Goal: Information Seeking & Learning: Learn about a topic

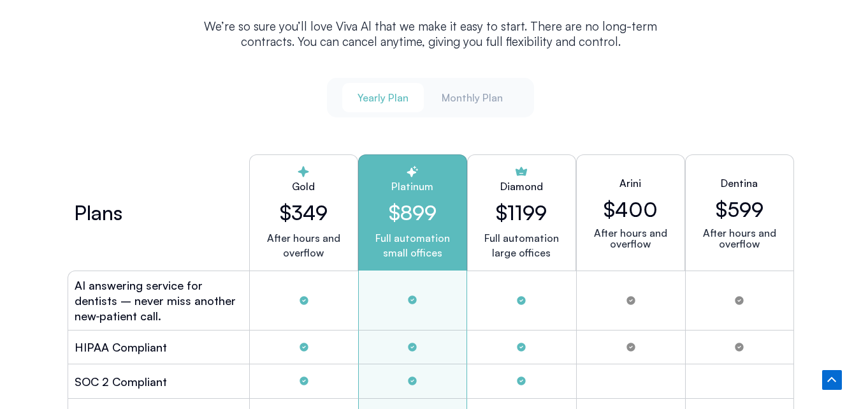
scroll to position [3187, 0]
click at [310, 194] on div "Gold $349 After hours and overflow" at bounding box center [303, 213] width 109 height 116
click at [311, 210] on h2 "$349" at bounding box center [303, 213] width 87 height 24
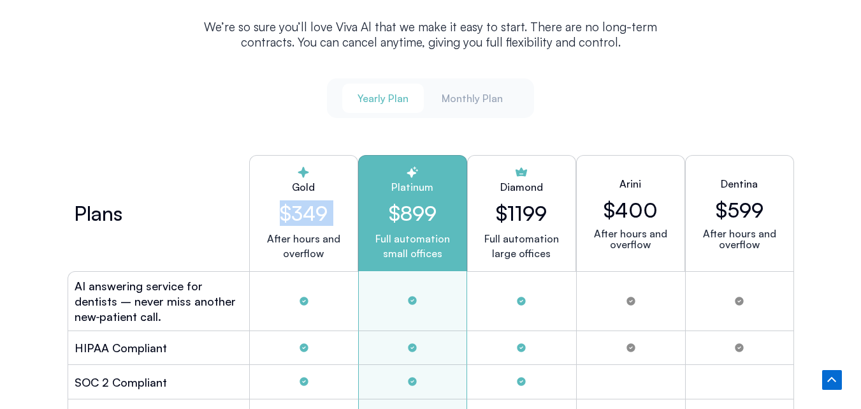
click at [311, 210] on h2 "$349" at bounding box center [303, 213] width 87 height 24
click at [313, 256] on p "After hours and overflow" at bounding box center [303, 245] width 87 height 29
click at [404, 202] on h2 "$899" at bounding box center [412, 213] width 87 height 24
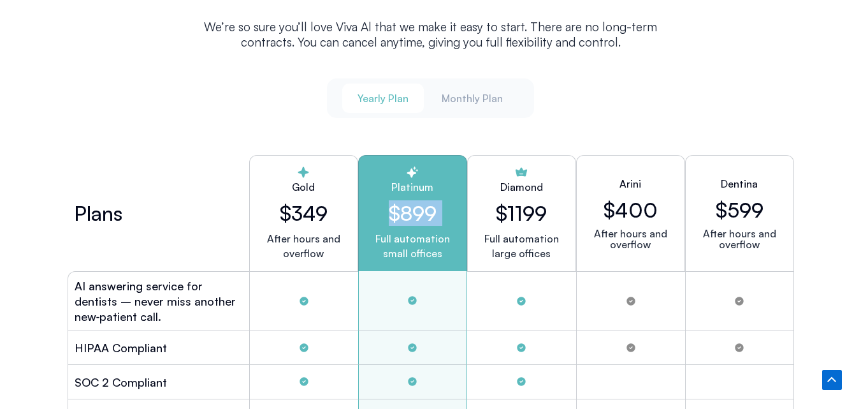
click at [404, 202] on h2 "$899" at bounding box center [412, 213] width 87 height 24
click at [405, 249] on p "Full automation small offices" at bounding box center [412, 245] width 87 height 29
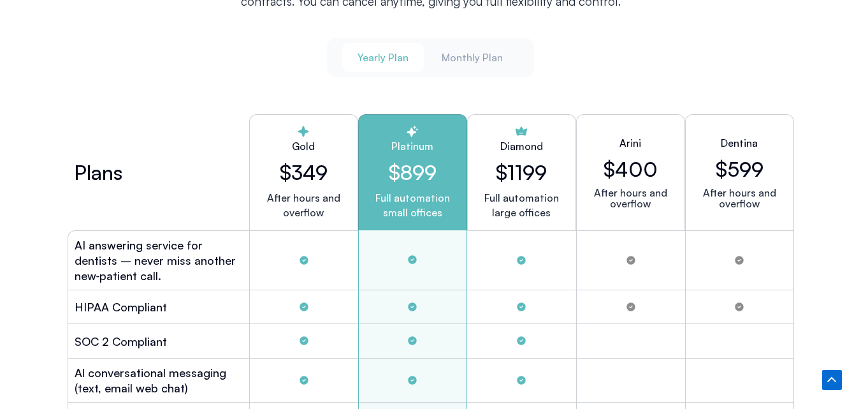
scroll to position [3251, 0]
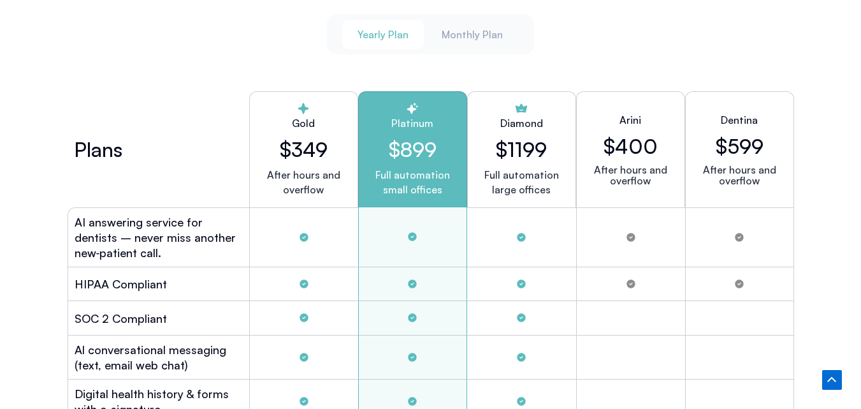
click at [639, 135] on h2 "$400" at bounding box center [631, 146] width 54 height 24
click at [639, 136] on h2 "$400" at bounding box center [631, 146] width 54 height 24
click at [633, 262] on div "Tabs. Open items with Enter or Space, close with Escape and navigate using the …" at bounding box center [630, 237] width 109 height 60
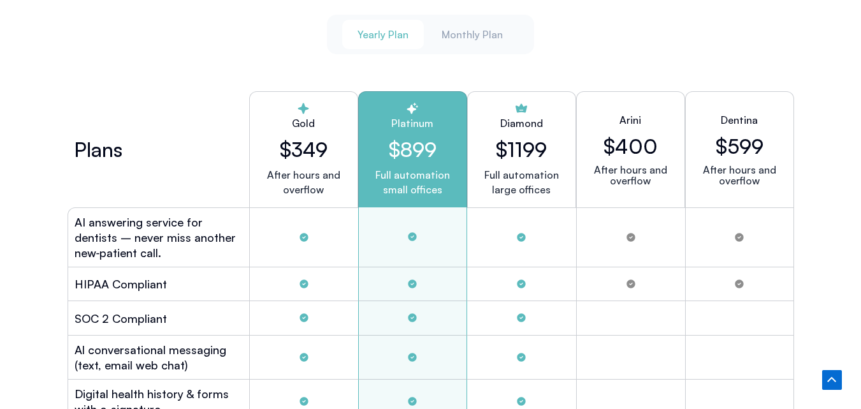
click at [633, 262] on div "Tabs. Open items with Enter or Space, close with Escape and navigate using the …" at bounding box center [630, 237] width 109 height 60
click at [514, 147] on h2 "$1199" at bounding box center [521, 149] width 51 height 24
drag, startPoint x: 514, startPoint y: 147, endPoint x: 525, endPoint y: 154, distance: 12.9
click at [521, 146] on h2 "$1199" at bounding box center [521, 149] width 51 height 24
click at [530, 168] on p "Full automation large offices" at bounding box center [521, 182] width 75 height 29
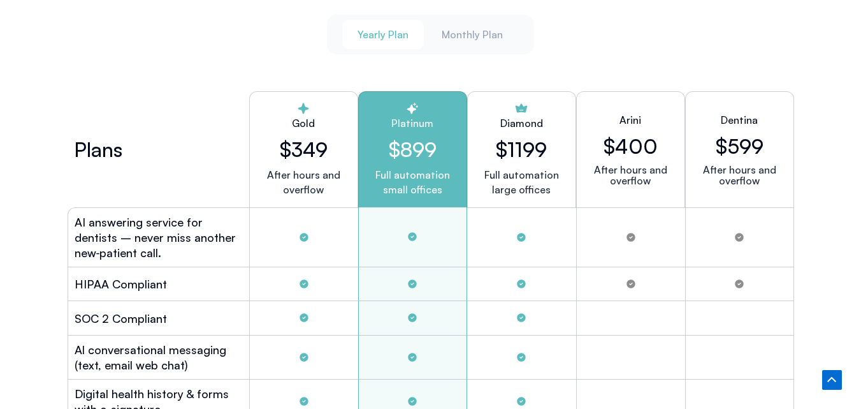
click at [406, 137] on h2 "$899" at bounding box center [412, 149] width 87 height 24
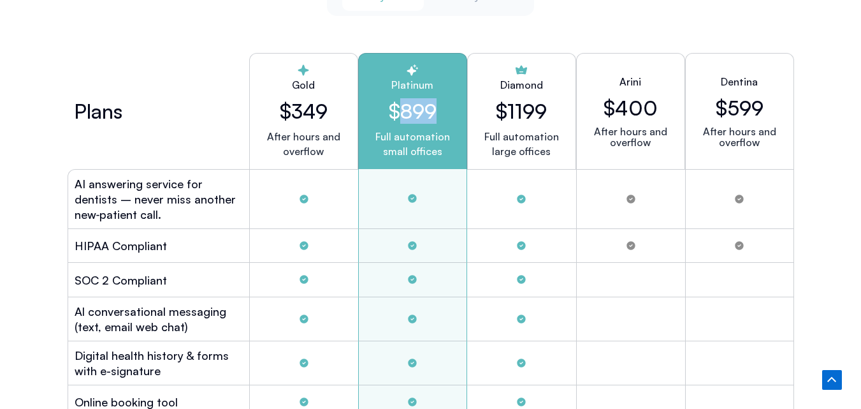
scroll to position [3187, 0]
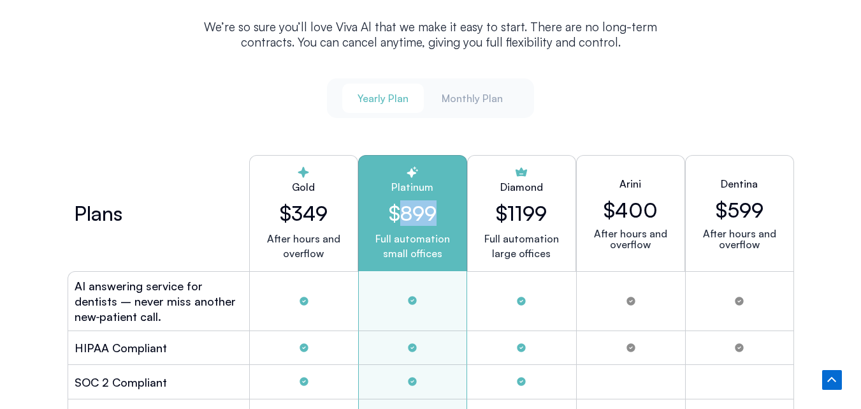
click at [439, 235] on p "Full automation small offices" at bounding box center [412, 245] width 87 height 29
click at [447, 281] on div "Tabs. Open items with Enter or Space, close with Escape and navigate using the …" at bounding box center [412, 301] width 109 height 60
click at [455, 303] on div "Tabs. Open items with Enter or Space, close with Escape and navigate using the …" at bounding box center [412, 301] width 109 height 60
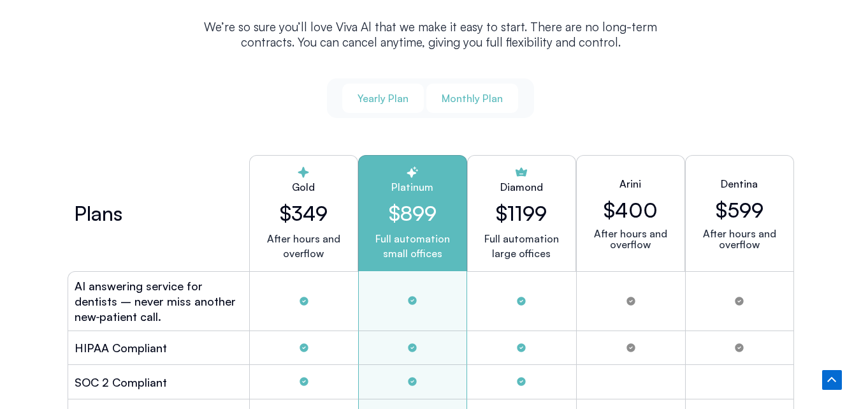
click at [462, 98] on span "Monthly Plan" at bounding box center [472, 98] width 61 height 14
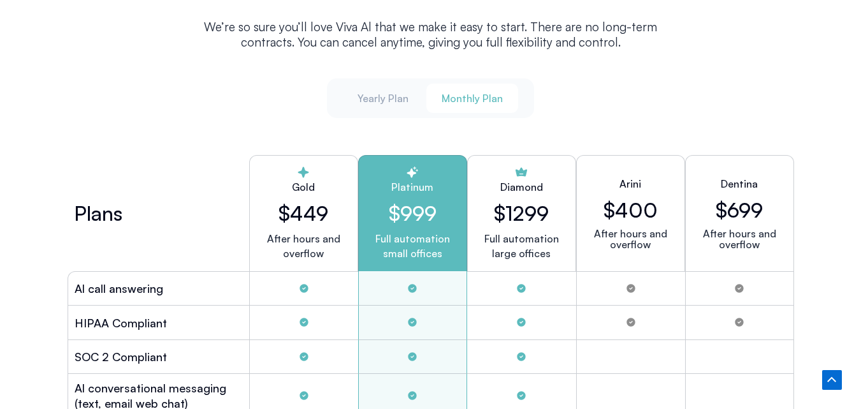
click at [411, 240] on p "Full automation small offices" at bounding box center [412, 245] width 87 height 29
drag, startPoint x: 411, startPoint y: 240, endPoint x: 410, endPoint y: 228, distance: 11.5
click at [412, 240] on p "Full automation small offices" at bounding box center [412, 245] width 87 height 29
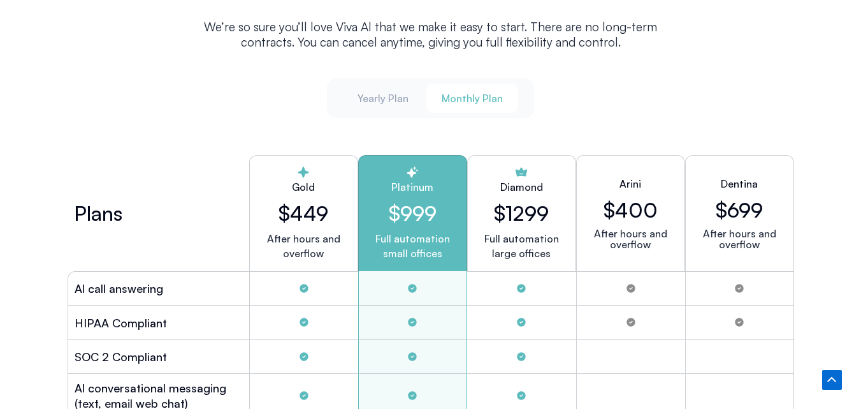
click at [413, 192] on div "Platinum $999 Full automation small offices" at bounding box center [412, 213] width 109 height 116
click at [490, 96] on span "Monthly Plan" at bounding box center [472, 98] width 61 height 14
click at [415, 95] on button "Yearly Plan" at bounding box center [383, 97] width 82 height 29
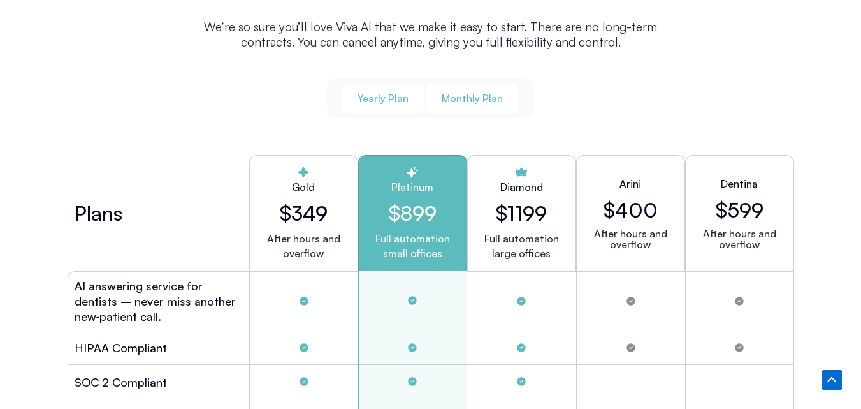
click at [481, 96] on span "Monthly Plan" at bounding box center [472, 98] width 61 height 14
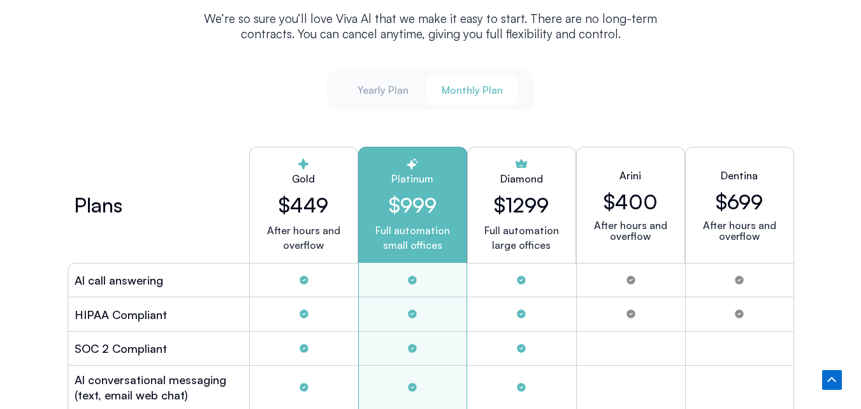
scroll to position [3251, 0]
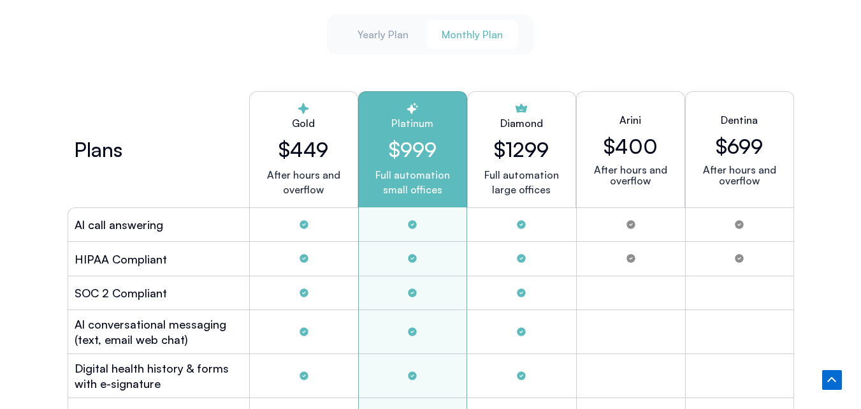
click at [284, 170] on p "After hours and overflow" at bounding box center [303, 182] width 87 height 29
drag, startPoint x: 284, startPoint y: 170, endPoint x: 310, endPoint y: 169, distance: 25.5
click at [301, 169] on p "After hours and overflow" at bounding box center [303, 182] width 87 height 29
click at [314, 168] on p "After hours and overflow" at bounding box center [303, 182] width 87 height 29
click at [303, 191] on p "After hours and overflow" at bounding box center [303, 182] width 87 height 29
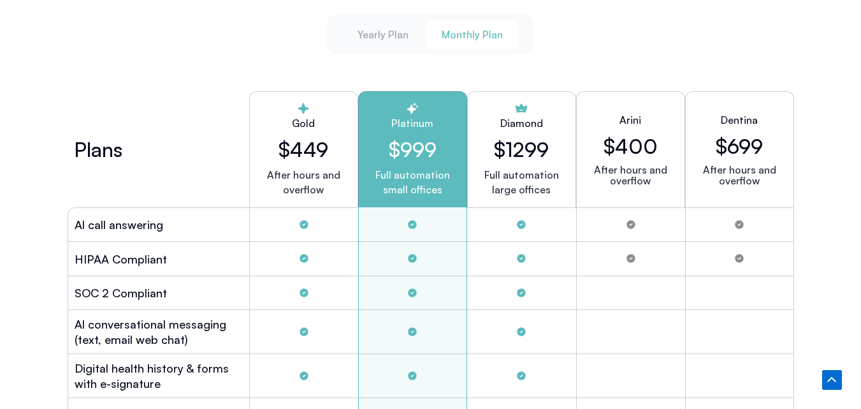
click at [303, 191] on p "After hours and overflow" at bounding box center [303, 182] width 87 height 29
click at [296, 157] on h2 "$449" at bounding box center [303, 149] width 87 height 24
drag, startPoint x: 300, startPoint y: 183, endPoint x: 309, endPoint y: 184, distance: 9.6
click at [309, 183] on p "After hours and overflow" at bounding box center [303, 182] width 87 height 29
click at [327, 198] on div "After hours and overflow" at bounding box center [303, 191] width 87 height 46
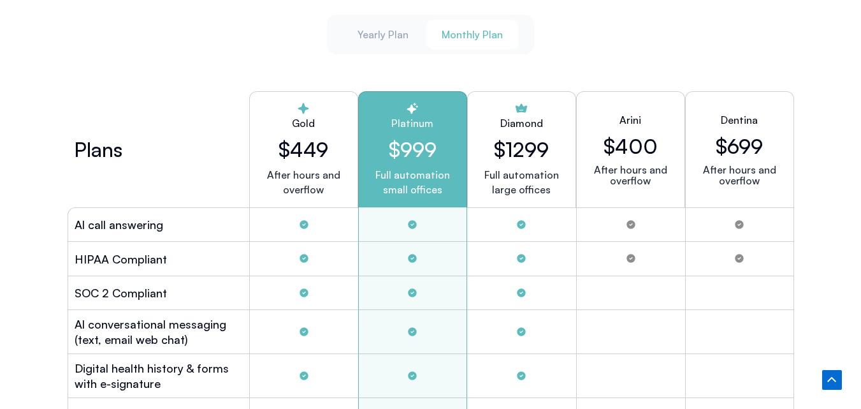
click at [307, 142] on h2 "$449" at bounding box center [303, 149] width 87 height 24
click at [320, 144] on h2 "$449" at bounding box center [303, 149] width 87 height 24
click at [419, 142] on h2 "$999" at bounding box center [412, 149] width 87 height 24
click at [419, 143] on h2 "$999" at bounding box center [412, 149] width 87 height 24
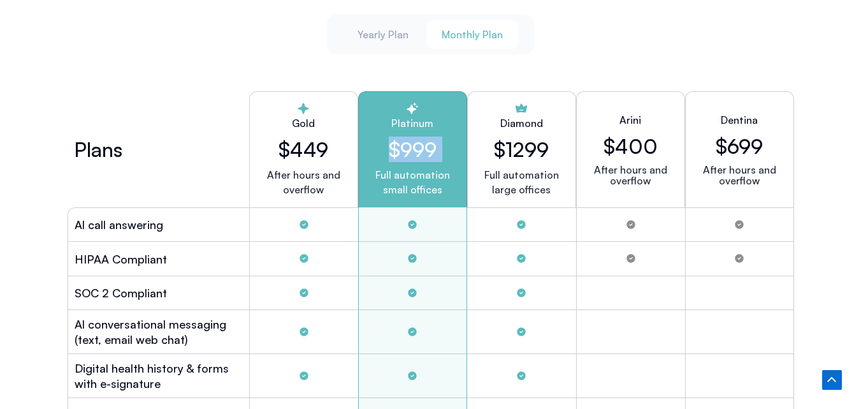
click at [419, 143] on h2 "$999" at bounding box center [412, 149] width 87 height 24
click at [420, 185] on p "Full automation small offices" at bounding box center [412, 182] width 87 height 29
click at [511, 175] on p "Full automation large offices" at bounding box center [521, 182] width 75 height 29
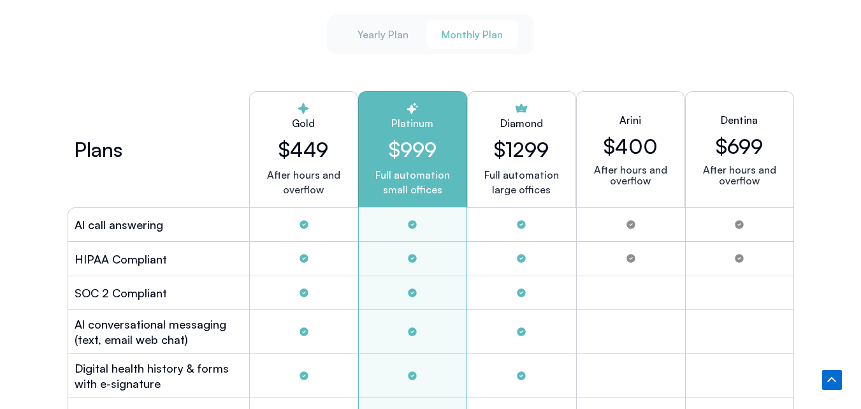
click at [511, 175] on p "Full automation large offices" at bounding box center [521, 182] width 75 height 29
click at [374, 230] on div "Tabs. Open items with Enter or Space, close with Escape and navigate using the …" at bounding box center [412, 224] width 109 height 34
drag, startPoint x: 391, startPoint y: 150, endPoint x: 406, endPoint y: 149, distance: 14.7
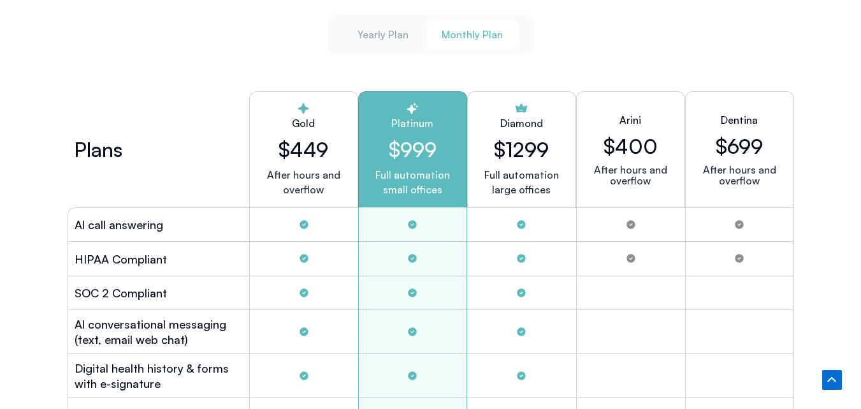
click at [404, 149] on h2 "$999" at bounding box center [412, 149] width 87 height 24
click at [405, 149] on h2 "$999" at bounding box center [412, 149] width 87 height 24
click at [423, 149] on h2 "$999" at bounding box center [412, 149] width 87 height 24
click at [425, 178] on p "Full automation small offices" at bounding box center [412, 182] width 87 height 29
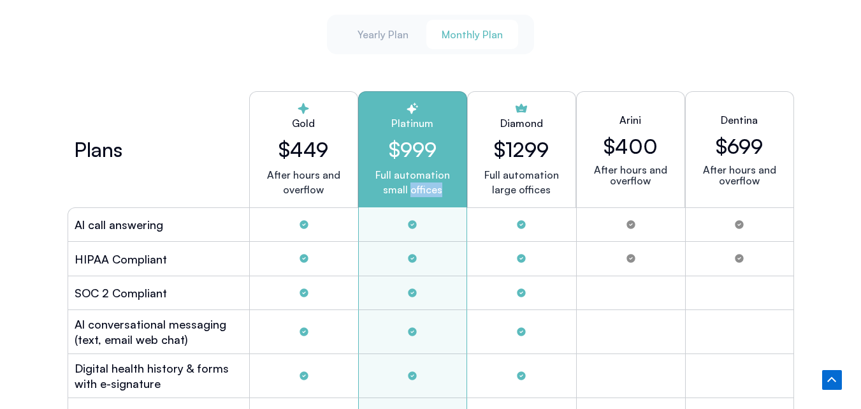
click at [425, 178] on p "Full automation small offices" at bounding box center [412, 182] width 87 height 29
click at [426, 197] on div "Full automation small offices" at bounding box center [412, 191] width 87 height 46
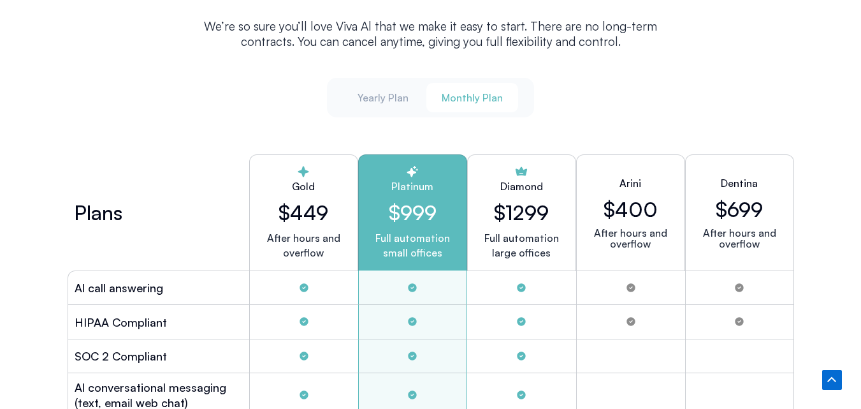
scroll to position [3187, 0]
click at [419, 218] on h2 "$999" at bounding box center [412, 213] width 87 height 24
click at [419, 240] on p "Full automation small offices" at bounding box center [412, 245] width 87 height 29
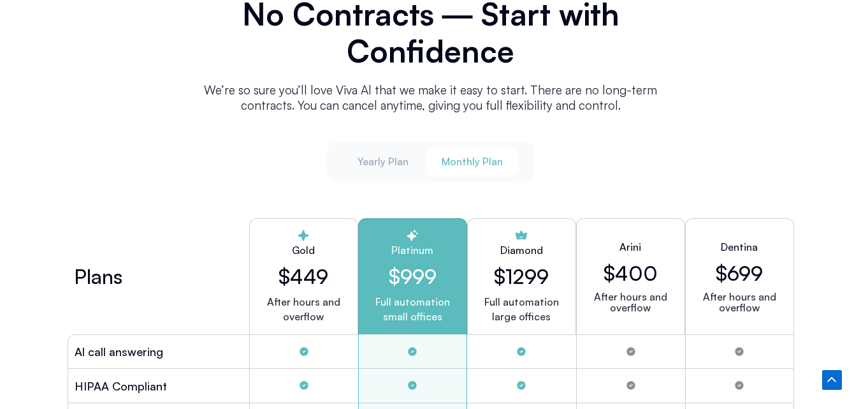
scroll to position [3123, 0]
click at [433, 271] on h2 "$999" at bounding box center [412, 277] width 87 height 24
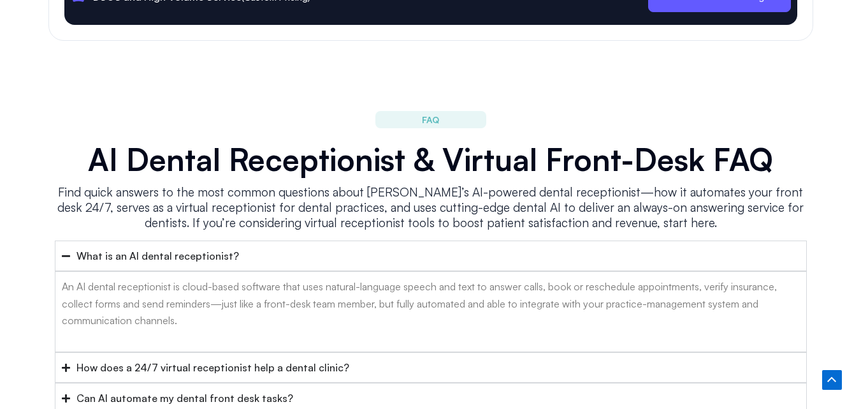
scroll to position [4908, 0]
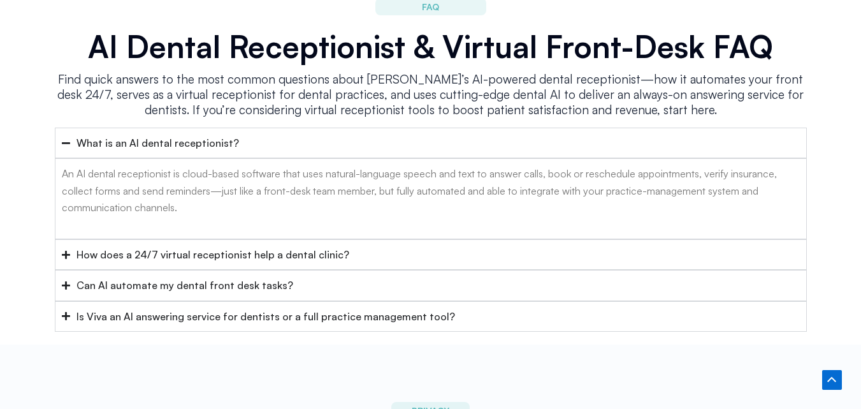
click at [225, 246] on div "How does a 24/7 virtual receptionist help a dental clinic?" at bounding box center [212, 254] width 273 height 17
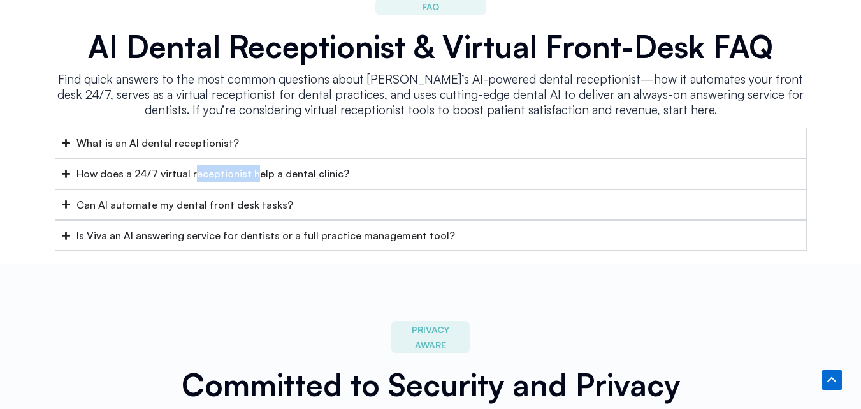
click at [115, 196] on div "Can AI automate my dental front desk tasks?" at bounding box center [184, 204] width 217 height 17
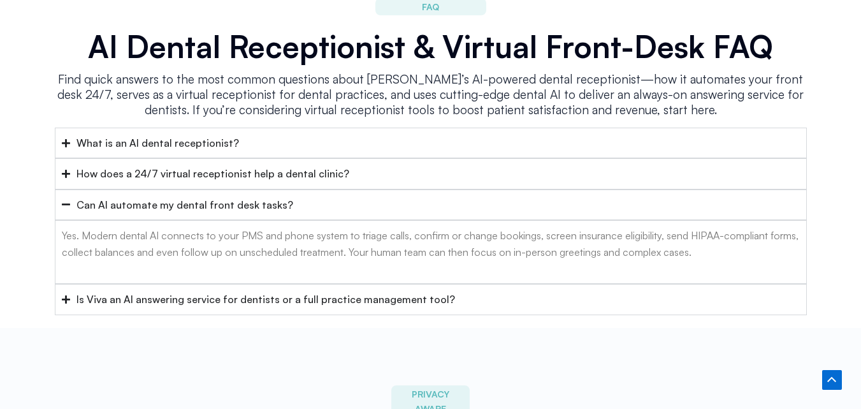
click at [177, 291] on div "Is Viva an AI answering service for dentists or a full practice management tool?" at bounding box center [265, 299] width 379 height 17
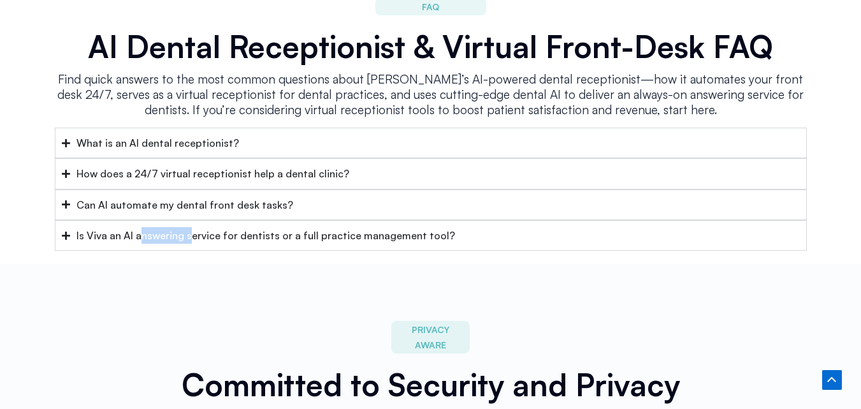
click at [185, 228] on summary "Is Viva an AI answering service for dentists or a full practice management tool?" at bounding box center [431, 235] width 752 height 31
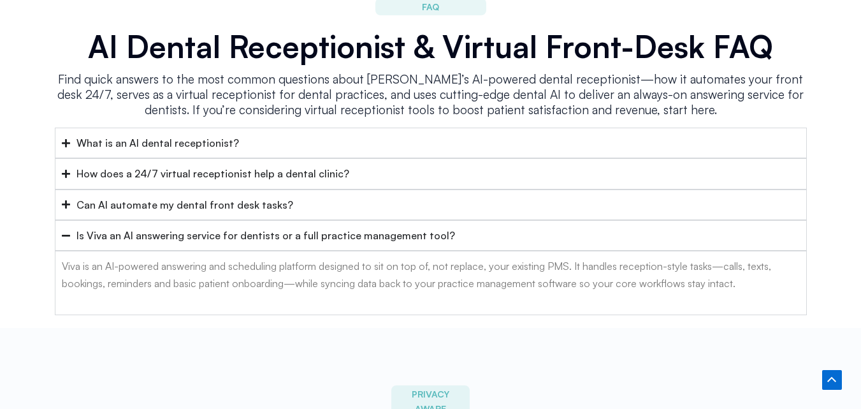
click at [217, 227] on div "Is Viva an AI answering service for dentists or a full practice management tool?" at bounding box center [265, 235] width 379 height 17
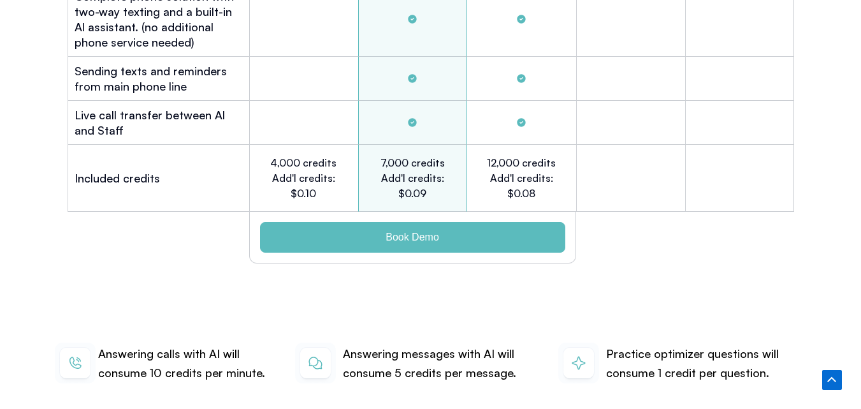
scroll to position [3824, 0]
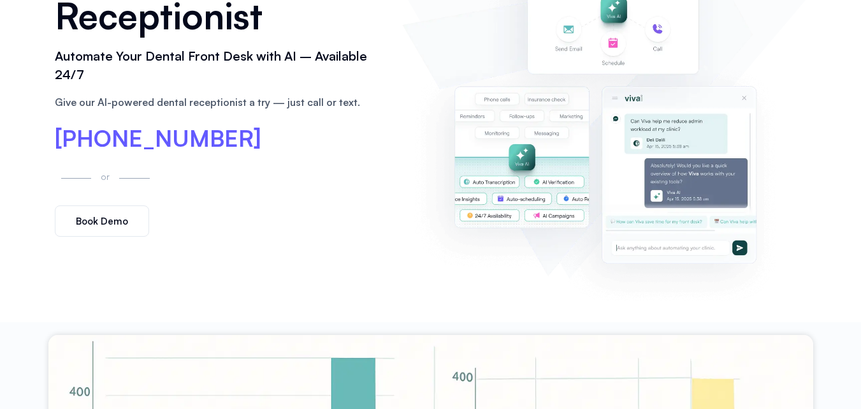
scroll to position [319, 0]
